Goal: Transaction & Acquisition: Book appointment/travel/reservation

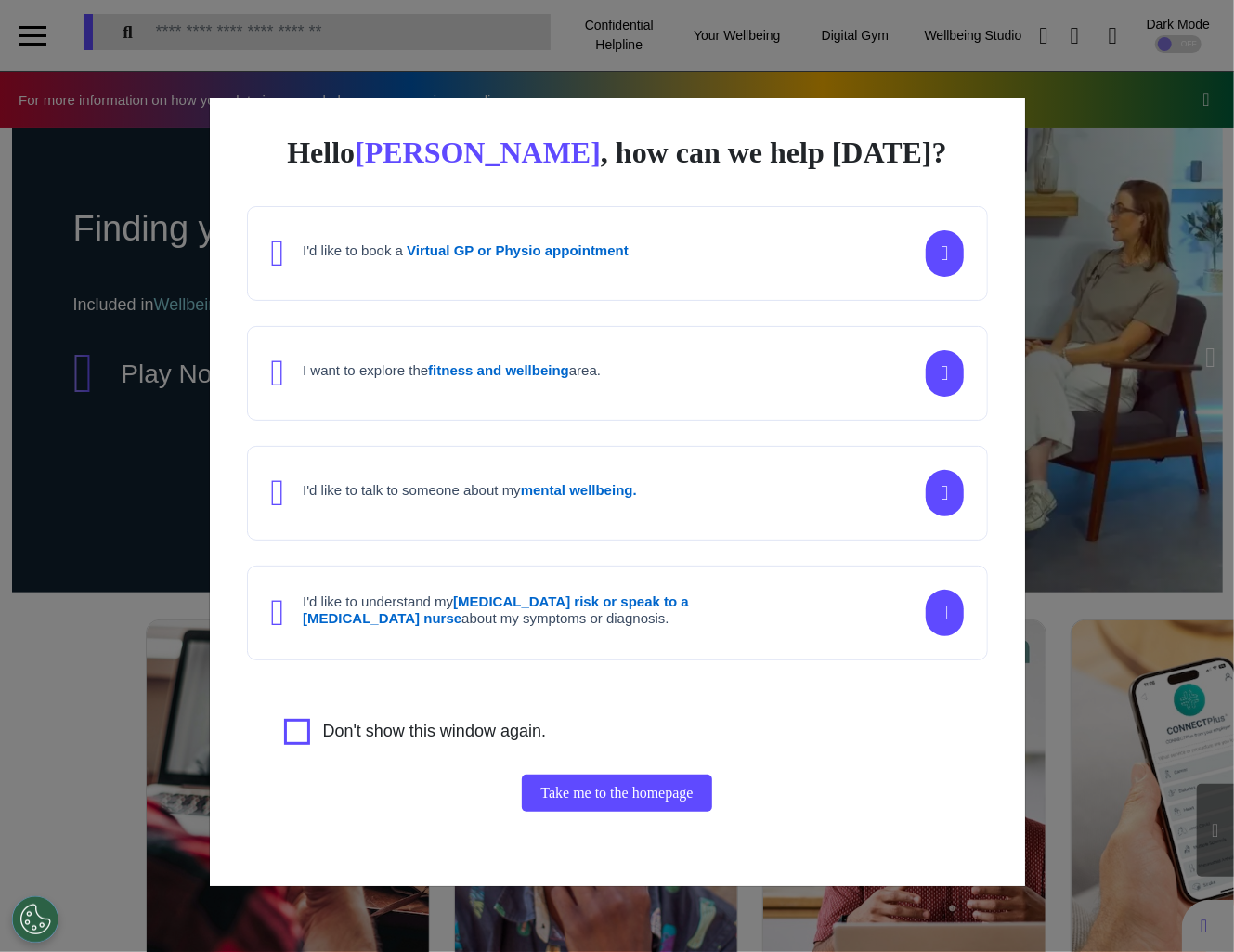
scroll to position [0, 771]
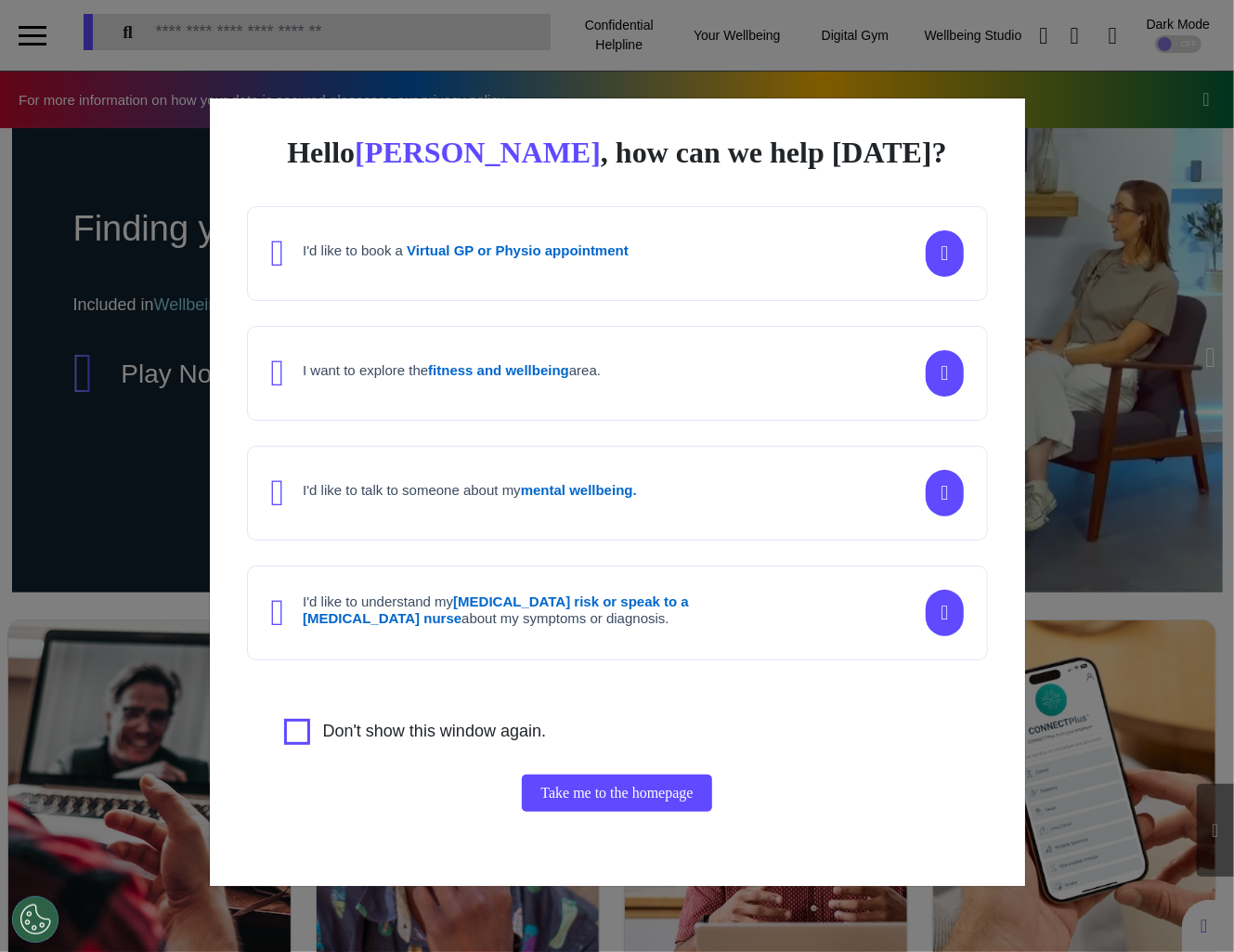
click at [1102, 548] on div "Hello [PERSON_NAME] , how can we help [DATE]? I'd like to book a Virtual GP or …" at bounding box center [617, 476] width 1234 height 952
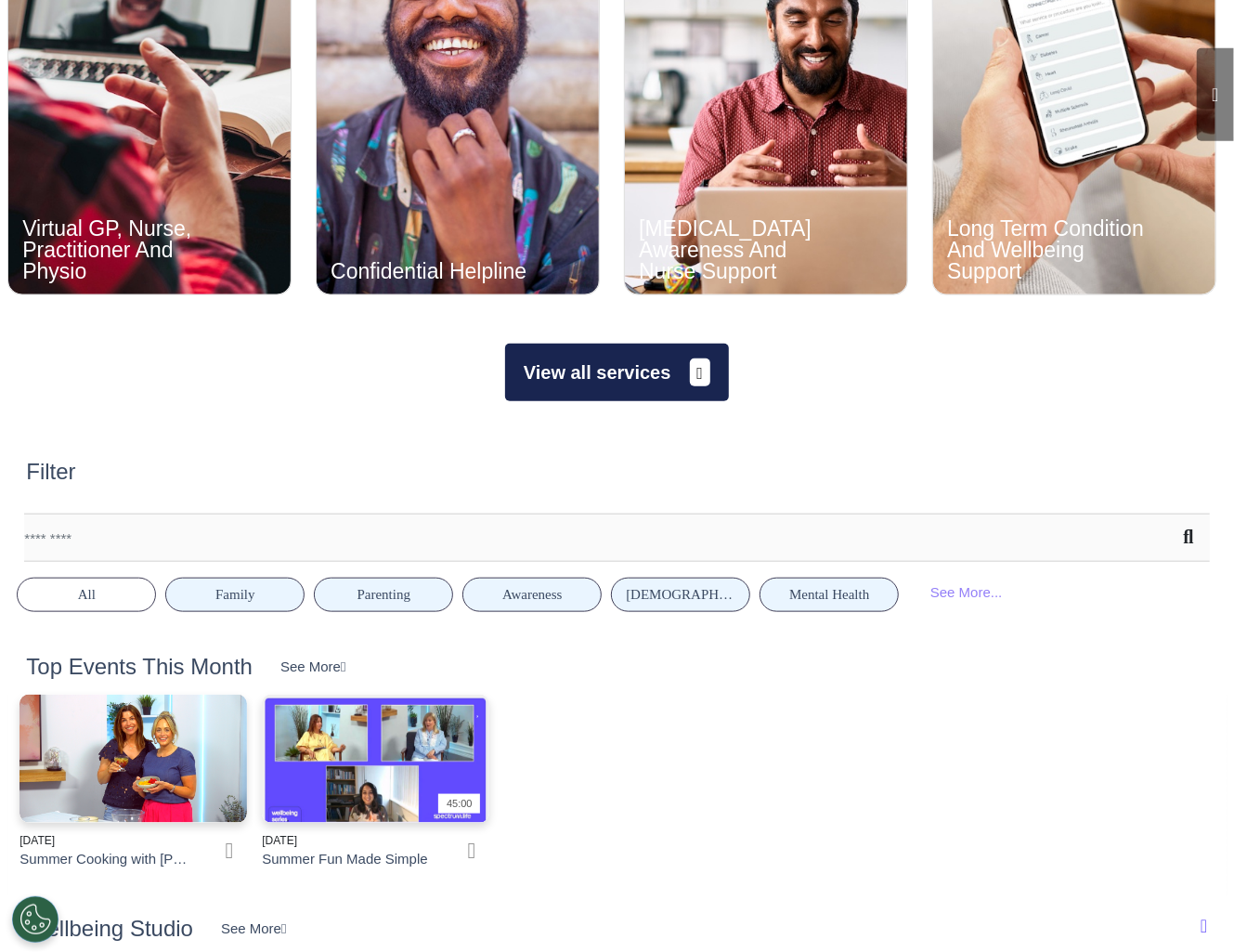
click at [585, 369] on button "View all services" at bounding box center [617, 372] width 224 height 58
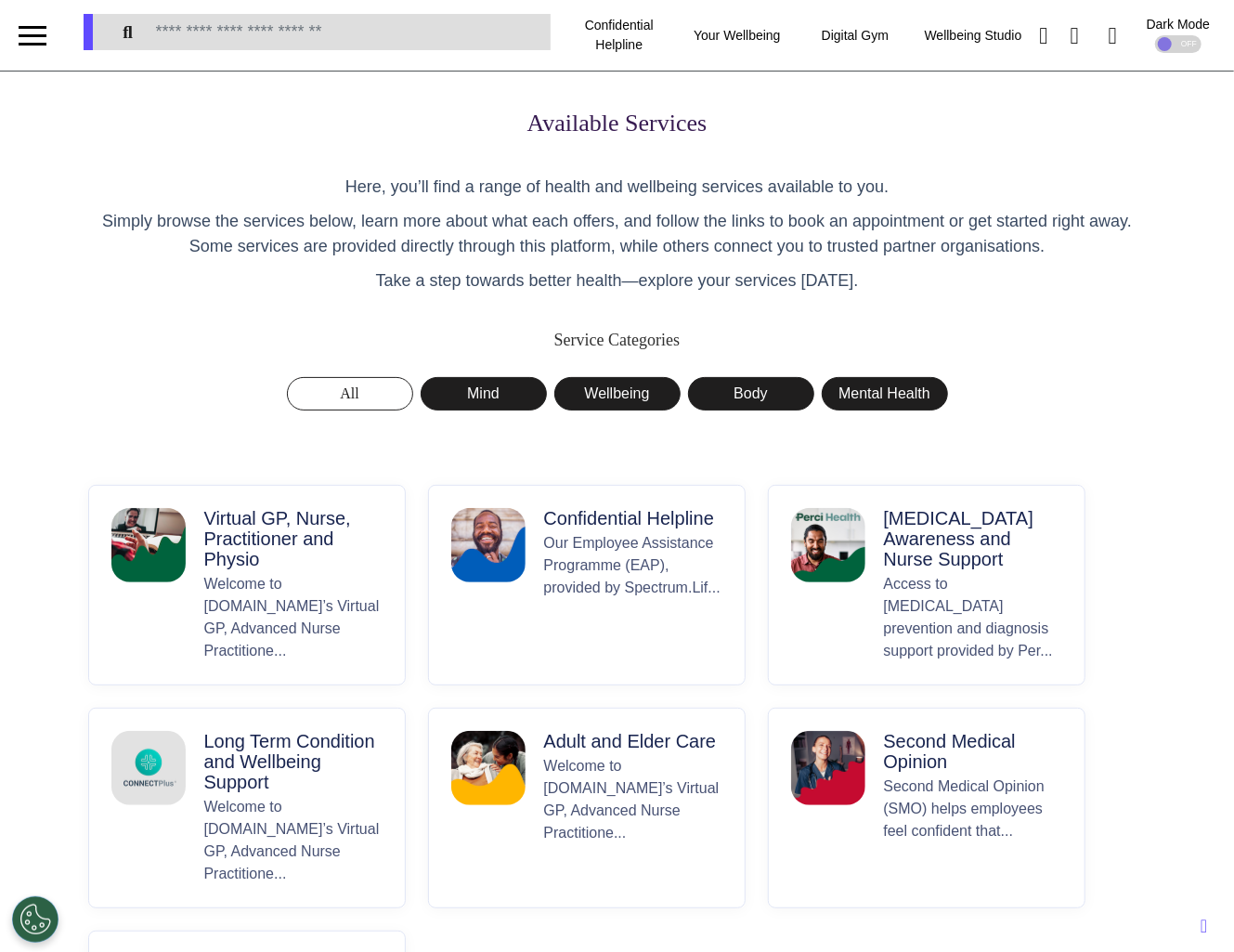
click at [250, 607] on p "Welcome to [DOMAIN_NAME]’s Virtual GP, Advanced Nurse Practitione..." at bounding box center [294, 617] width 178 height 89
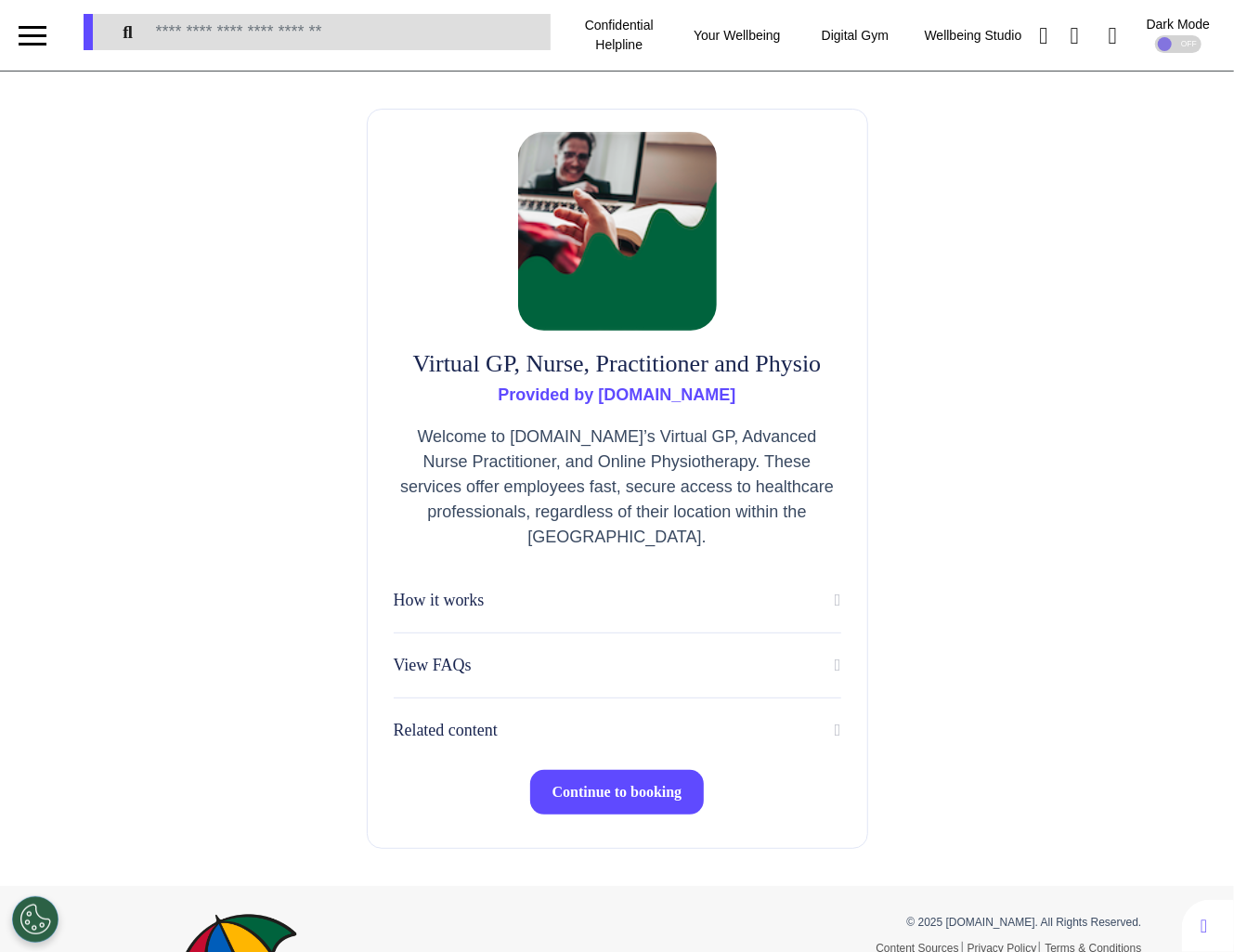
click at [620, 799] on span "Continue to booking" at bounding box center [618, 792] width 131 height 15
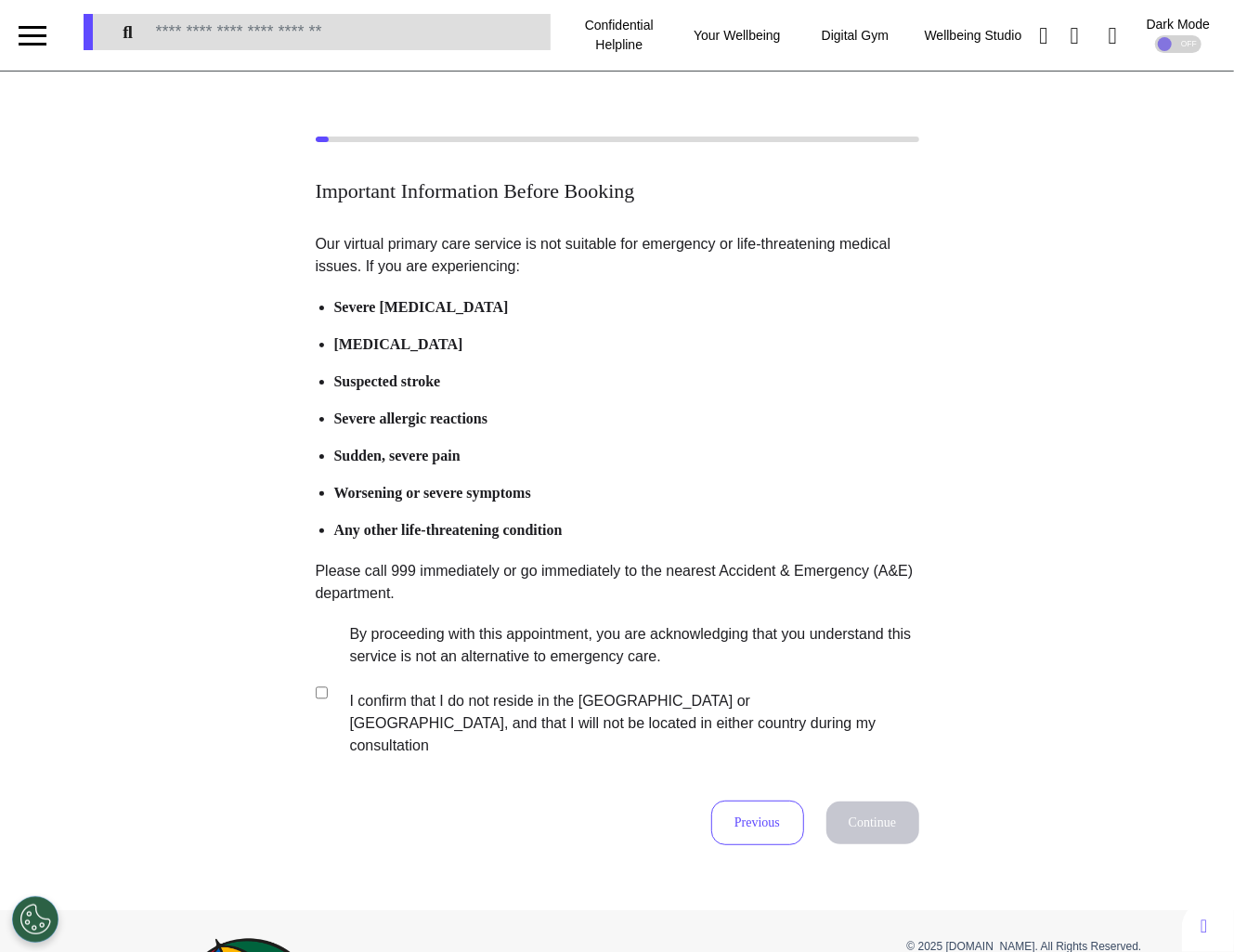
click at [442, 708] on label "By proceeding with this appointment, you are acknowledging that you understand …" at bounding box center [623, 689] width 581 height 133
click at [884, 418] on li "Severe allergic reactions" at bounding box center [627, 418] width 585 height 22
click at [1137, 260] on div "Important Information Before Booking Our virtual primary care service is not su…" at bounding box center [617, 490] width 1234 height 708
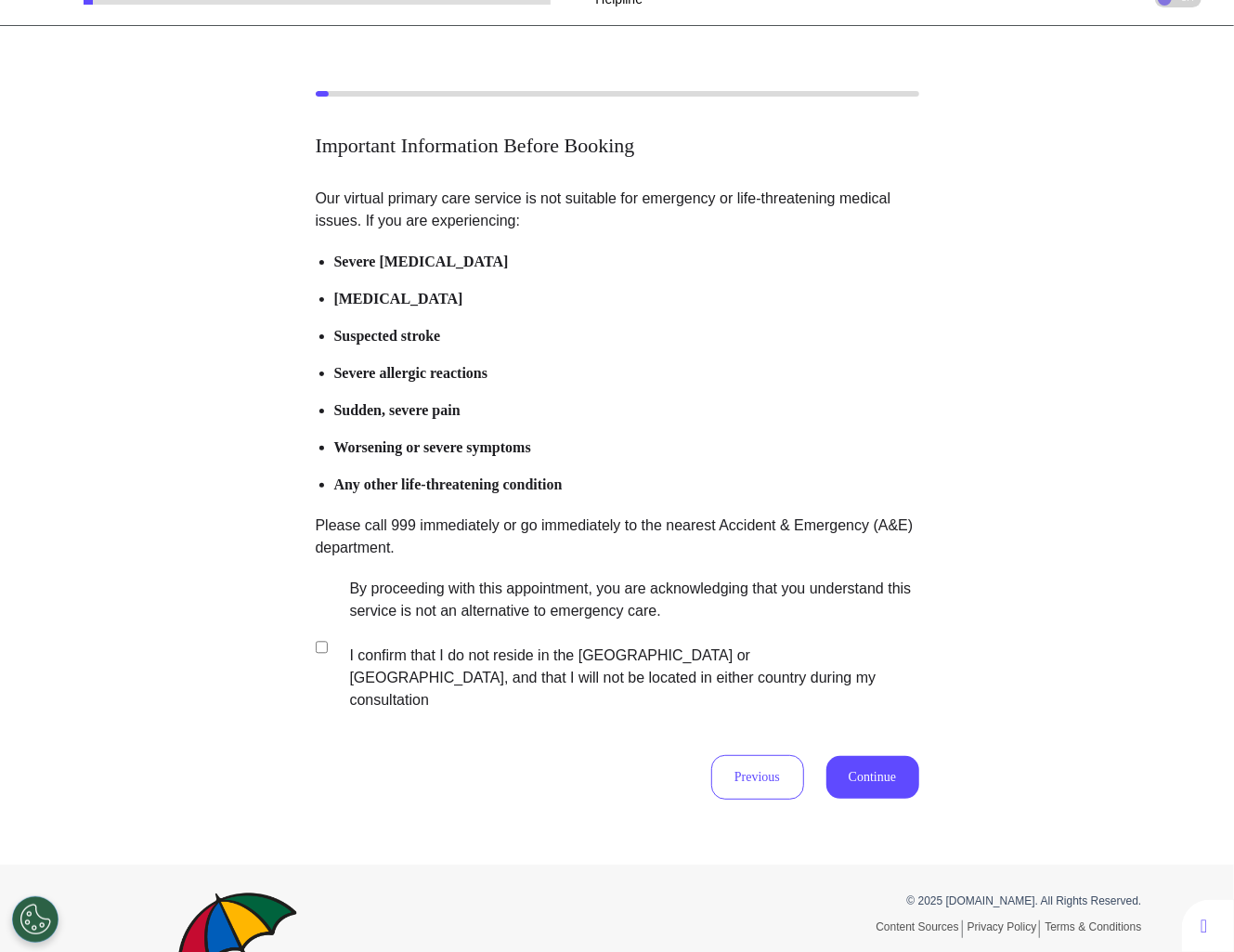
scroll to position [78, 0]
